Goal: Find specific page/section: Find specific page/section

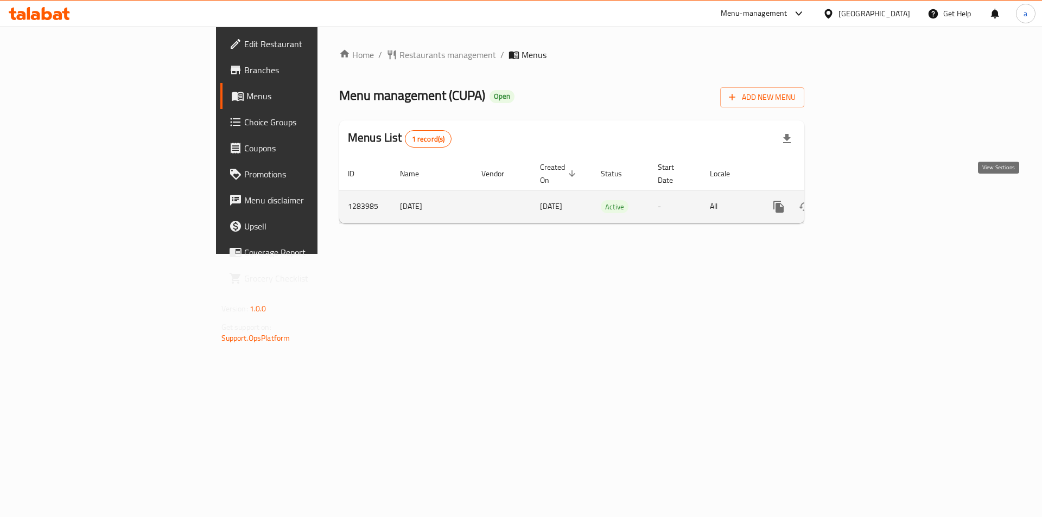
click at [863, 200] on icon "enhanced table" at bounding box center [856, 206] width 13 height 13
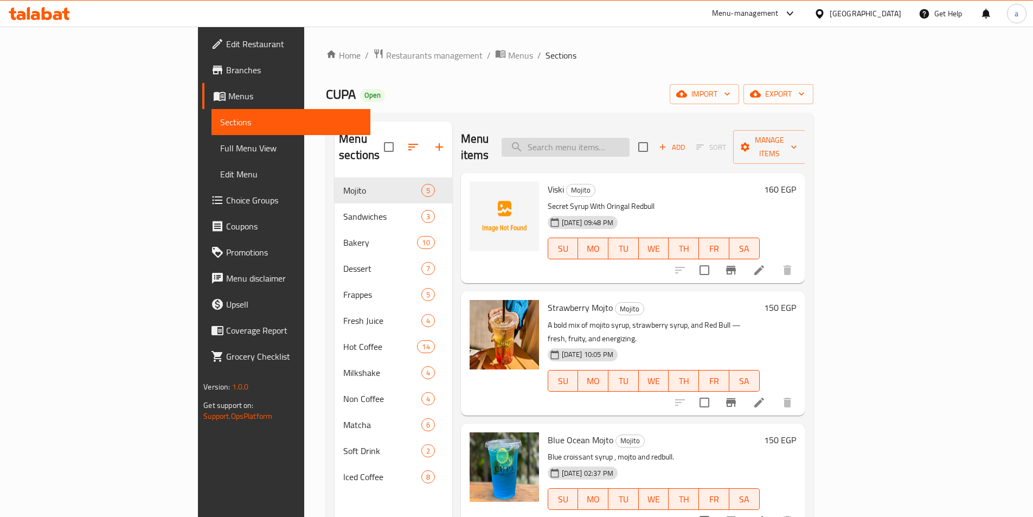
click at [617, 146] on input "search" at bounding box center [566, 147] width 128 height 19
paste input "[PERSON_NAME]"
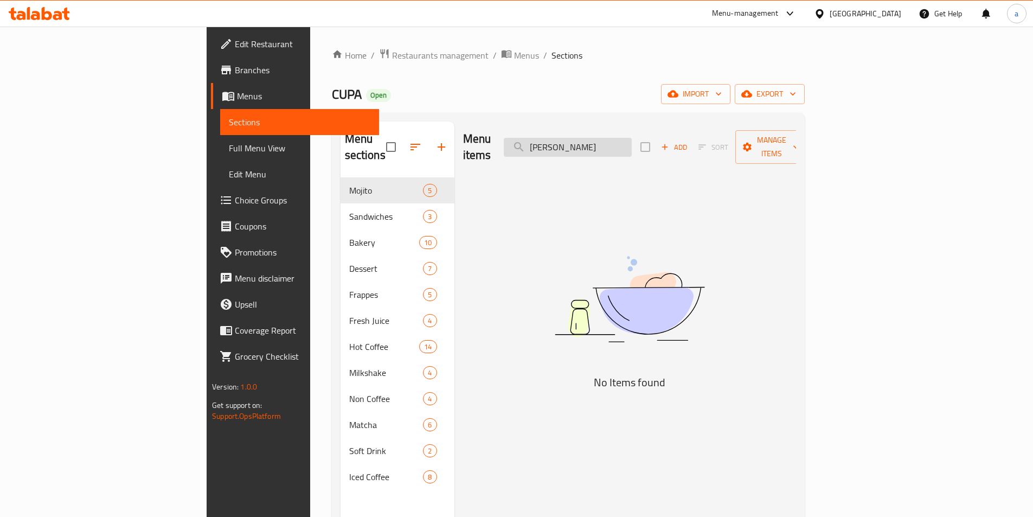
click at [632, 146] on input "[PERSON_NAME]" at bounding box center [568, 147] width 128 height 19
paste input "Carrot Cake"
type input "Carrot Cake"
click at [211, 103] on link "Menus" at bounding box center [295, 96] width 168 height 26
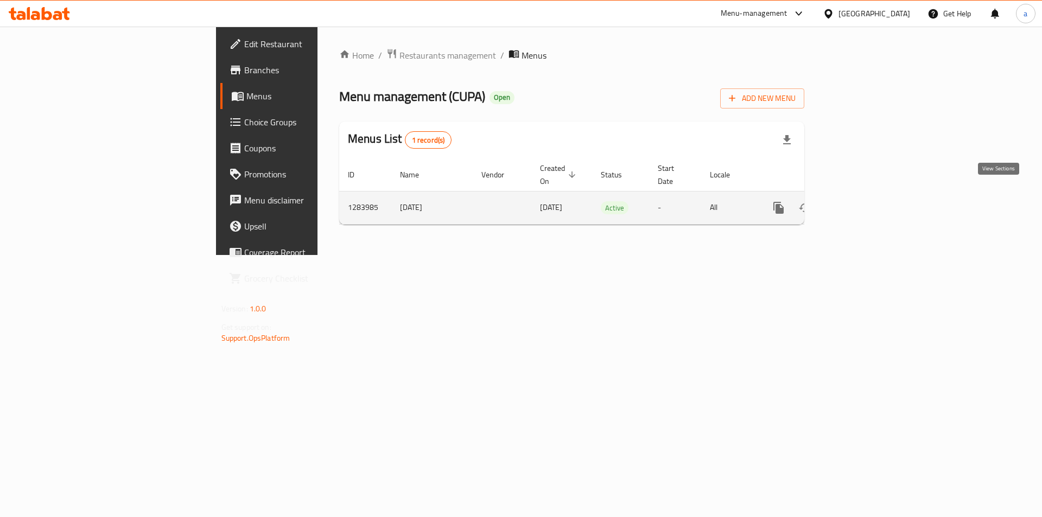
click at [863, 201] on icon "enhanced table" at bounding box center [856, 207] width 13 height 13
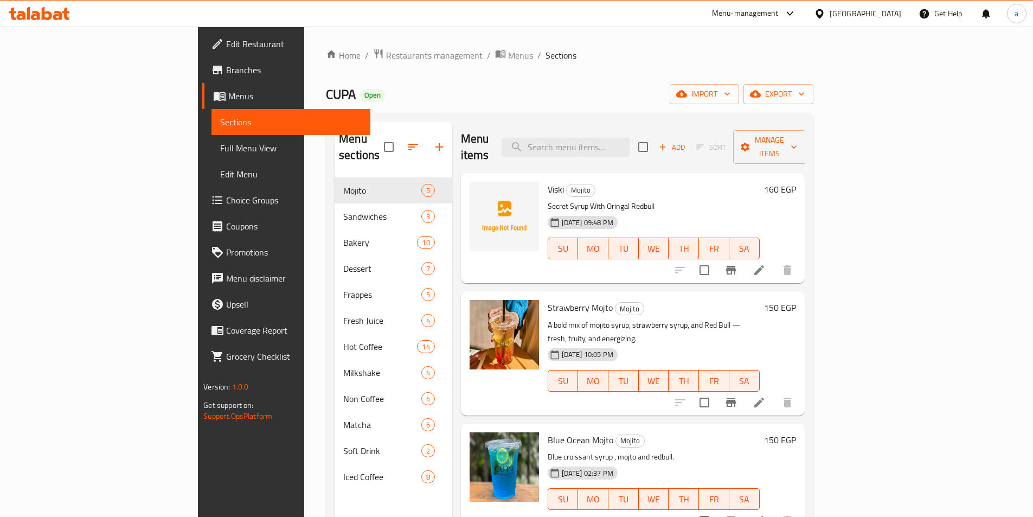
click at [619, 149] on div "Menu items Add Sort Manage items" at bounding box center [633, 148] width 344 height 52
click at [619, 145] on input "search" at bounding box center [566, 147] width 128 height 19
paste input "Carrot Cake"
type input "Carrot Cake"
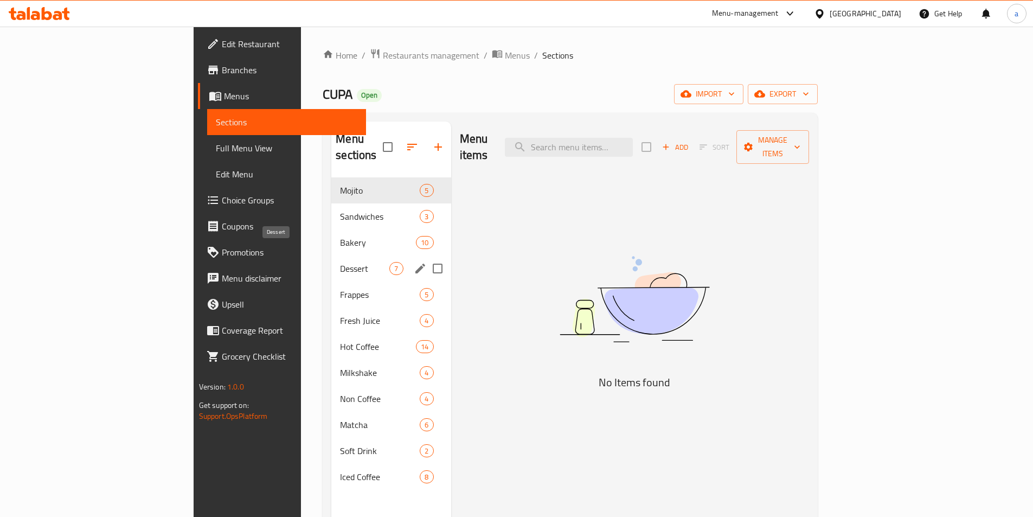
click at [340, 262] on span "Dessert" at bounding box center [364, 268] width 49 height 13
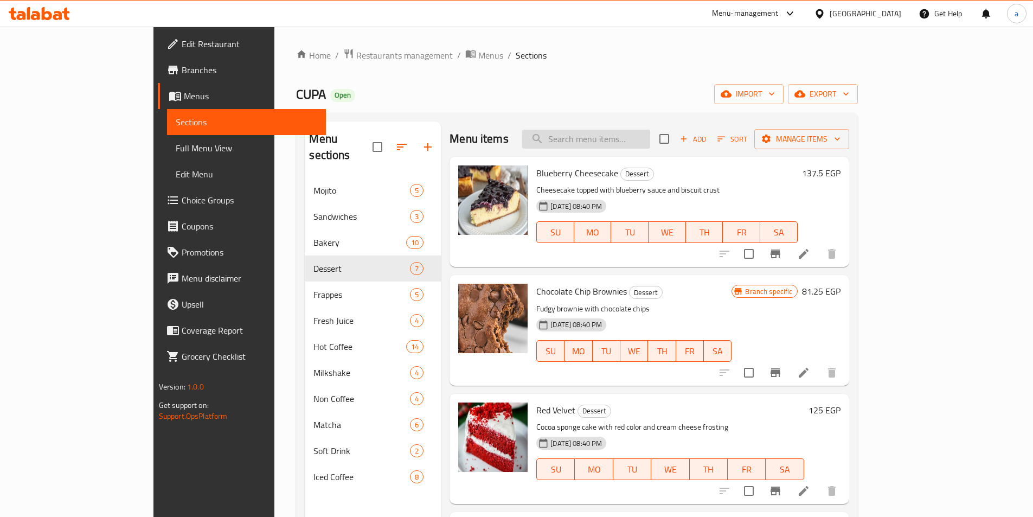
click at [646, 136] on input "search" at bounding box center [586, 139] width 128 height 19
paste input "Carrot Cake"
type input "Carrot Cake"
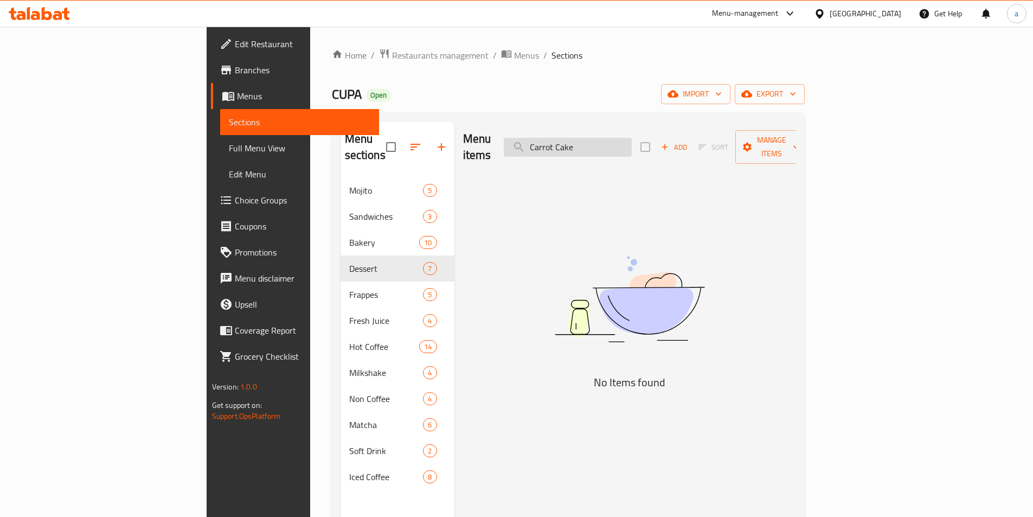
click at [632, 138] on input "Carrot Cake" at bounding box center [568, 147] width 128 height 19
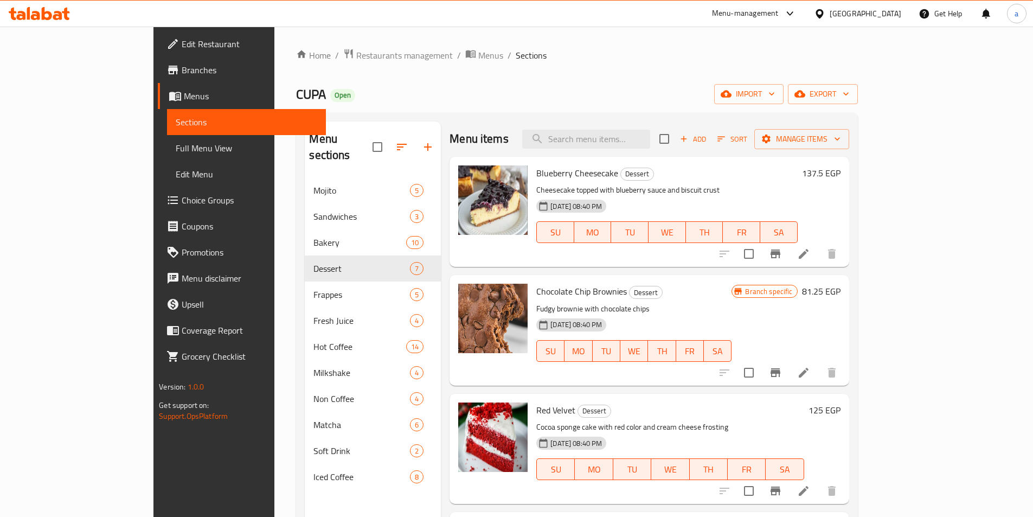
paste input "697264"
type input "697264"
click at [356, 55] on span "Restaurants management" at bounding box center [404, 55] width 97 height 13
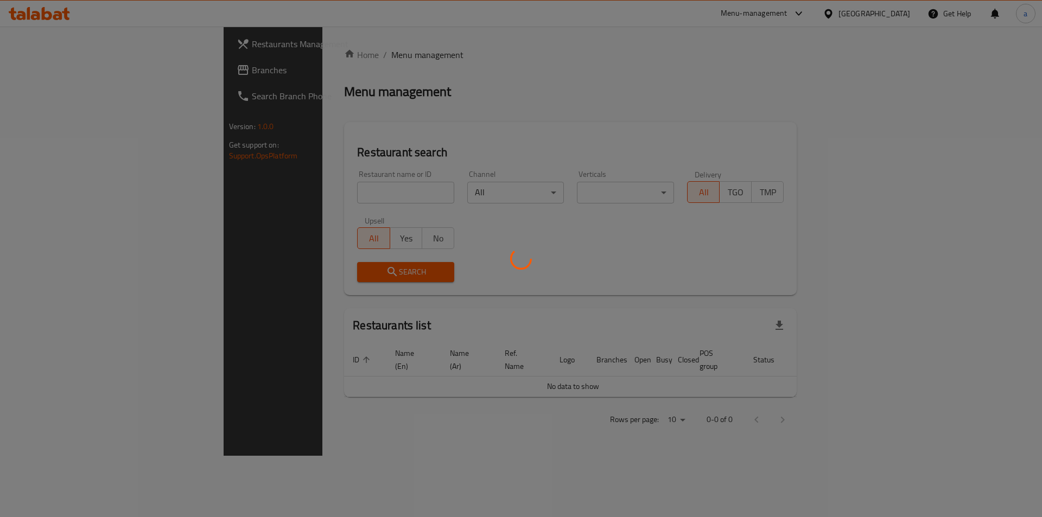
click at [77, 73] on div at bounding box center [521, 258] width 1042 height 517
click at [80, 69] on div at bounding box center [521, 258] width 1042 height 517
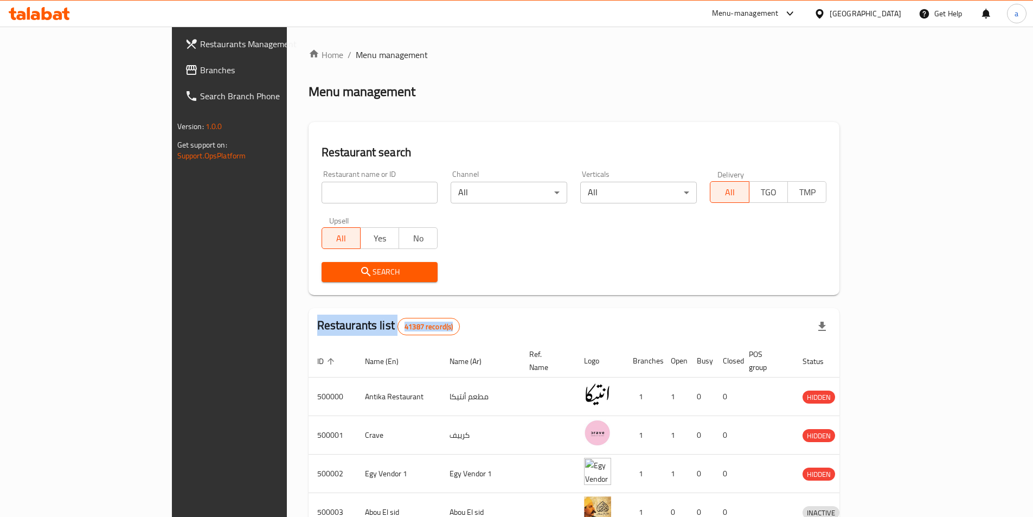
click at [200, 69] on span "Branches" at bounding box center [268, 69] width 136 height 13
